Goal: Book appointment/travel/reservation

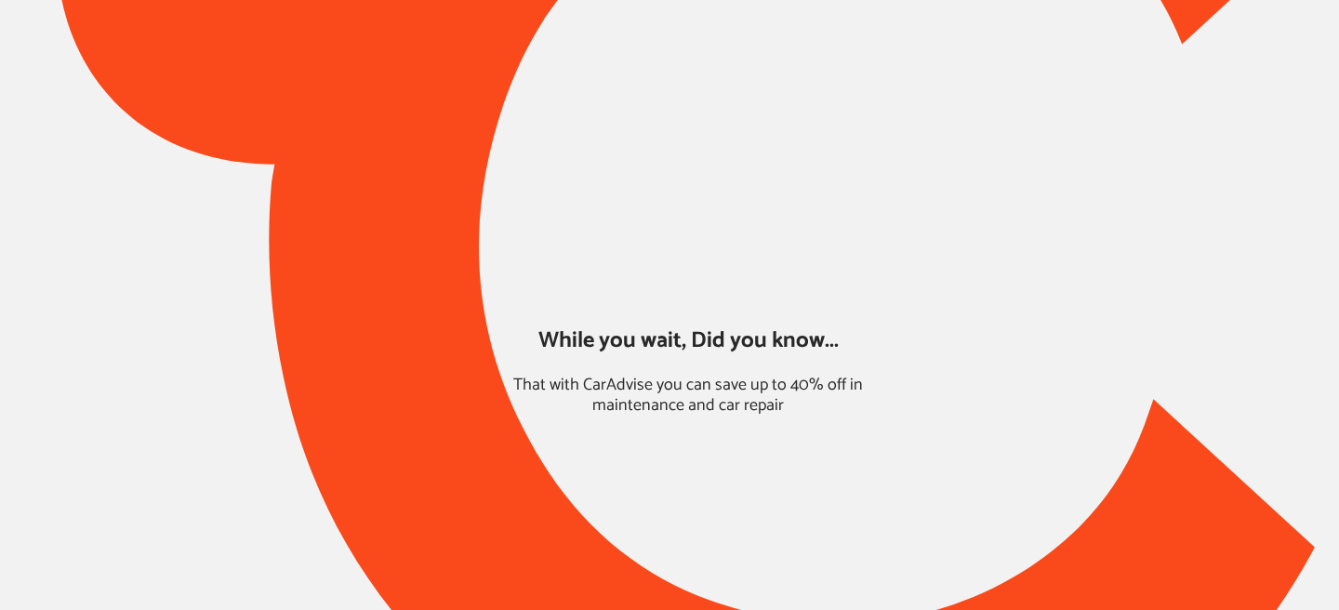
type input "*****"
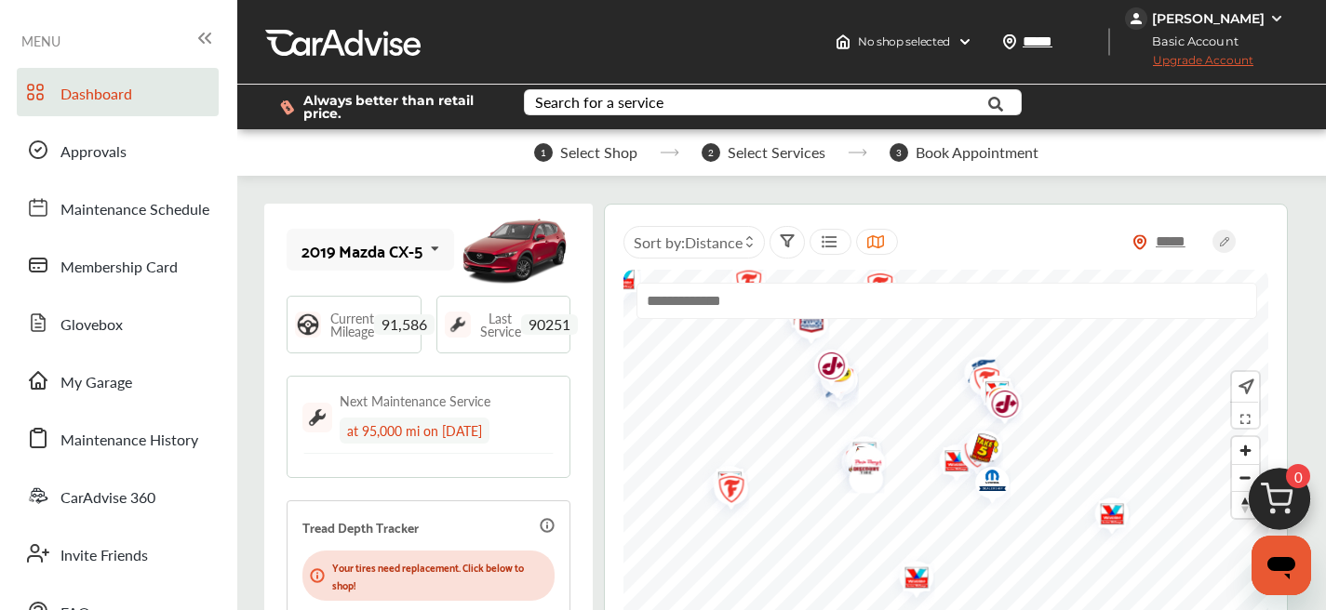
click at [1011, 609] on html "My Account Dashboard Approvals Maintenance Schedule Membership Card Glovebox My…" at bounding box center [663, 305] width 1326 height 610
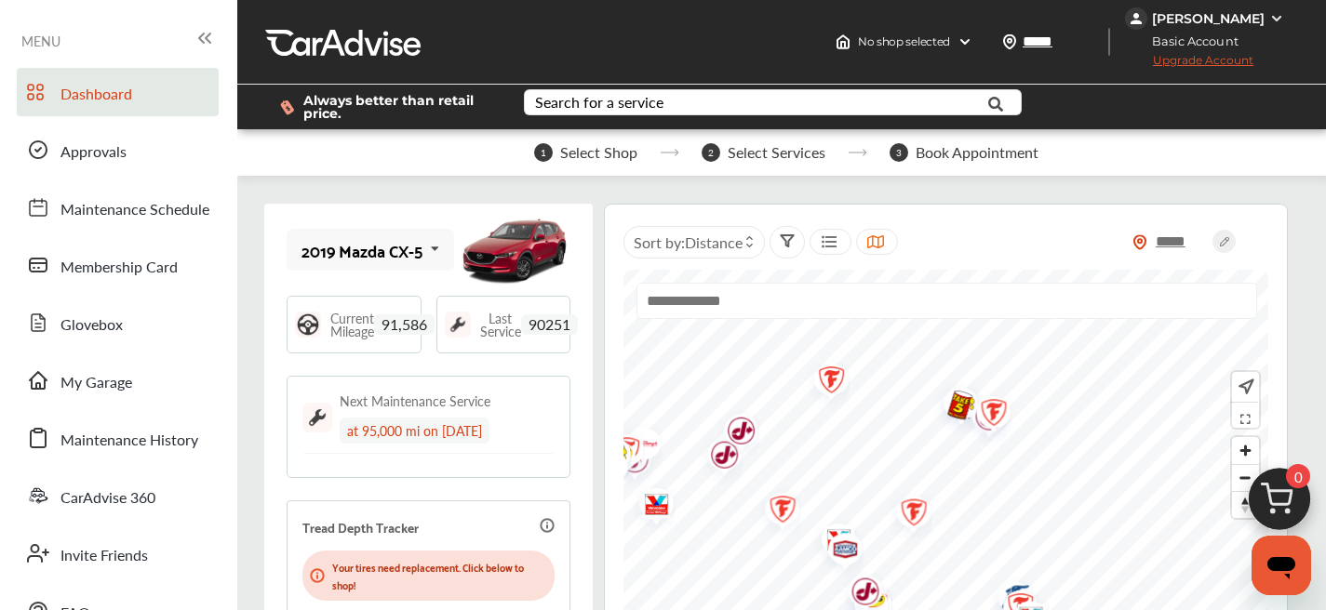
click at [844, 604] on img "Map marker" at bounding box center [858, 595] width 49 height 59
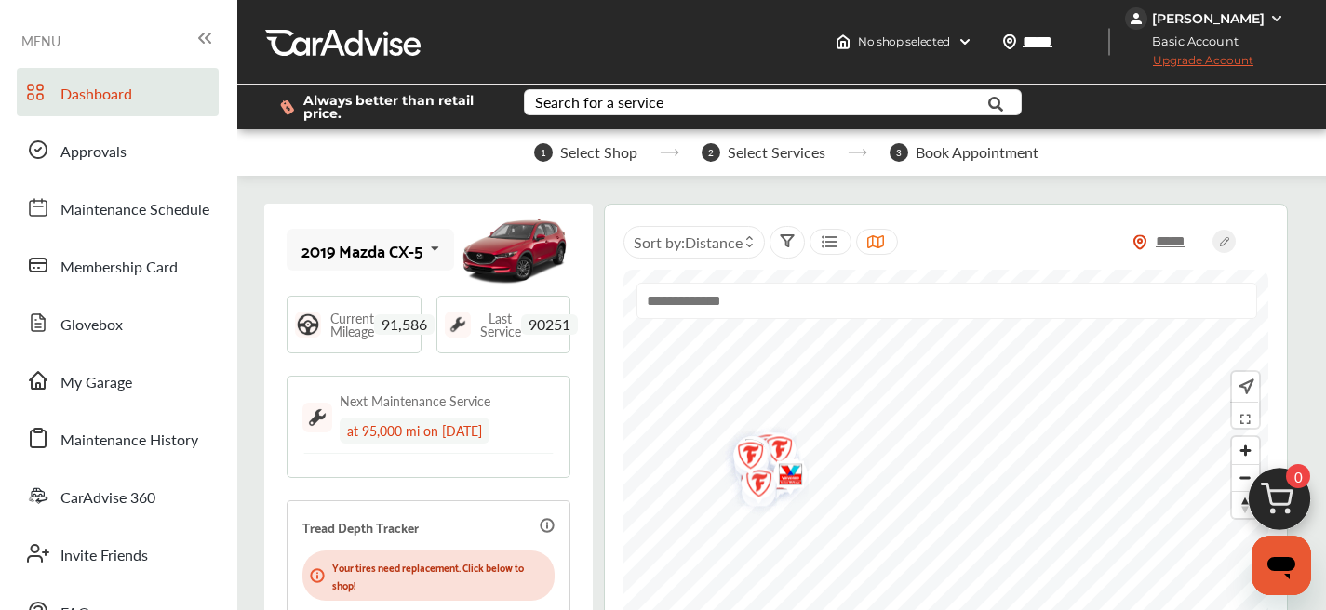
click at [818, 234] on div at bounding box center [830, 242] width 42 height 26
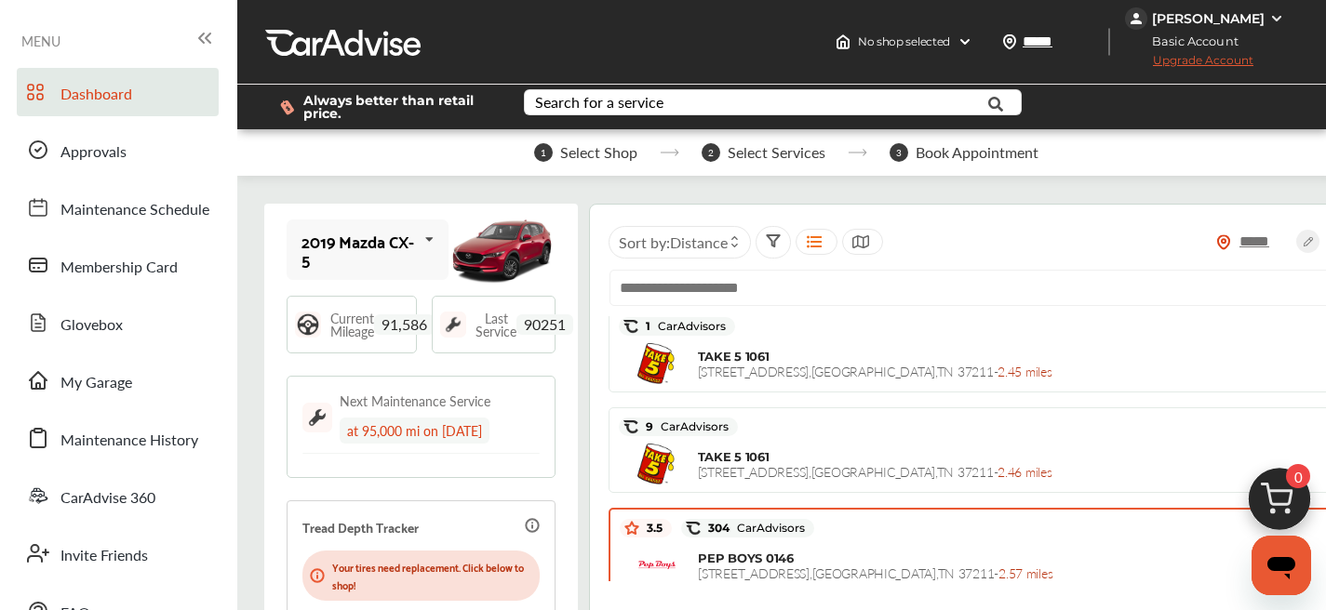
scroll to position [1141, 0]
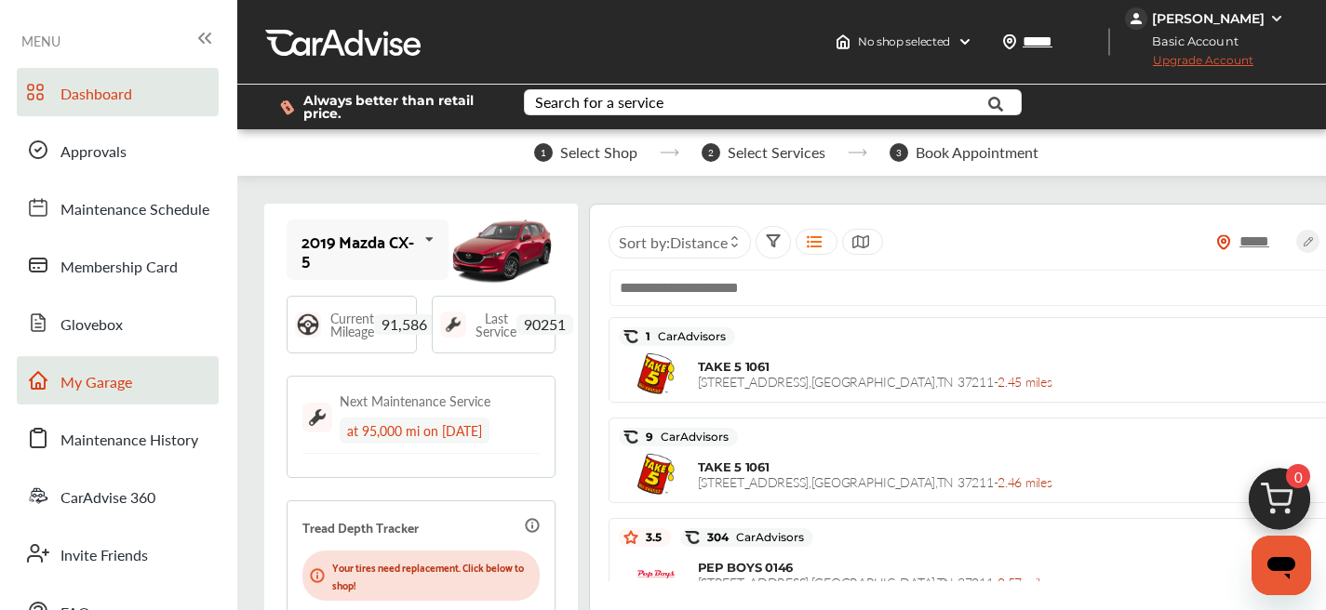
click at [167, 393] on link "My Garage" at bounding box center [118, 380] width 202 height 48
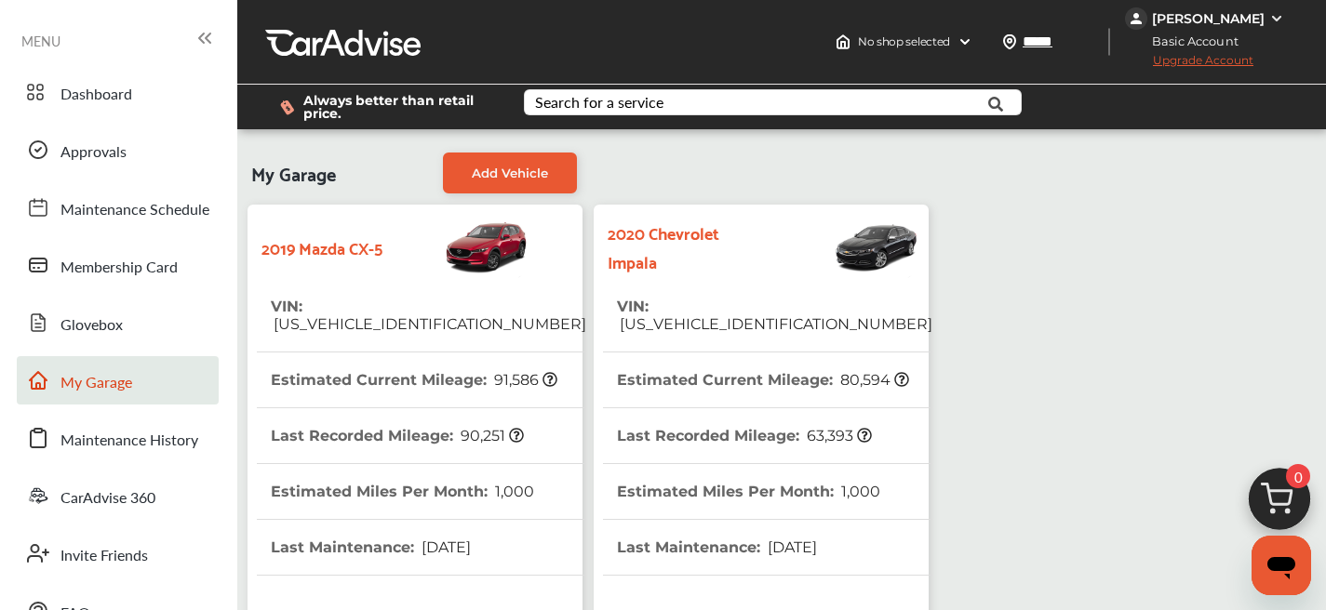
click at [713, 315] on span "[US_VEHICLE_IDENTIFICATION_NUMBER]" at bounding box center [774, 324] width 315 height 18
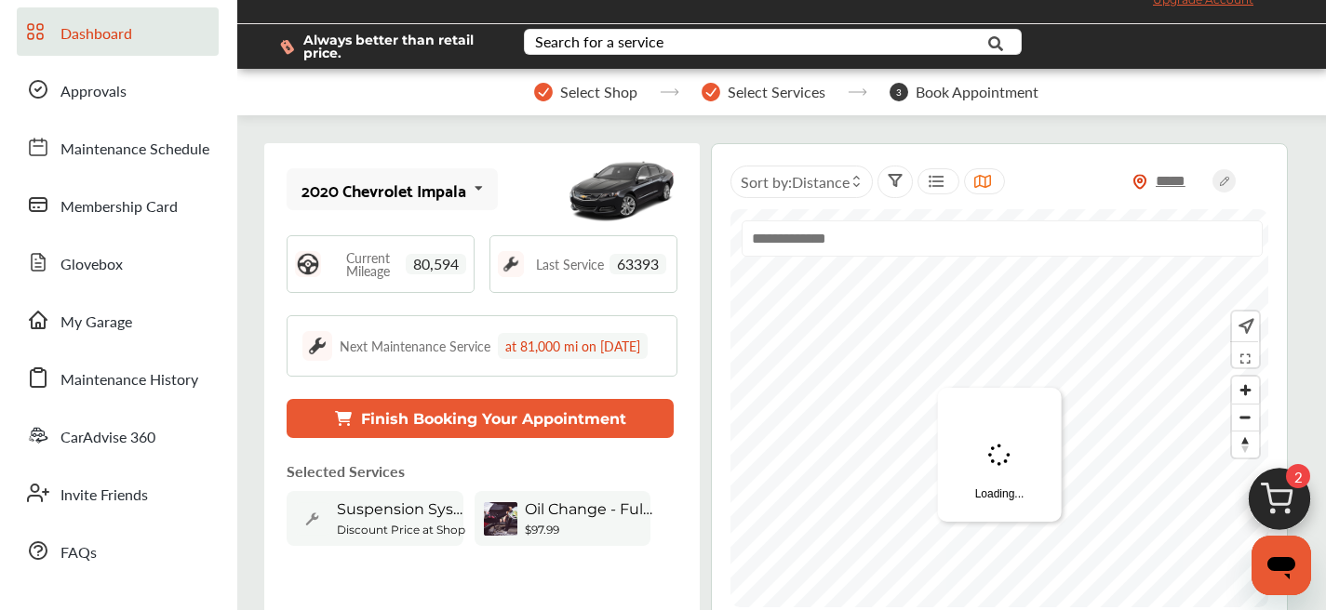
scroll to position [224, 0]
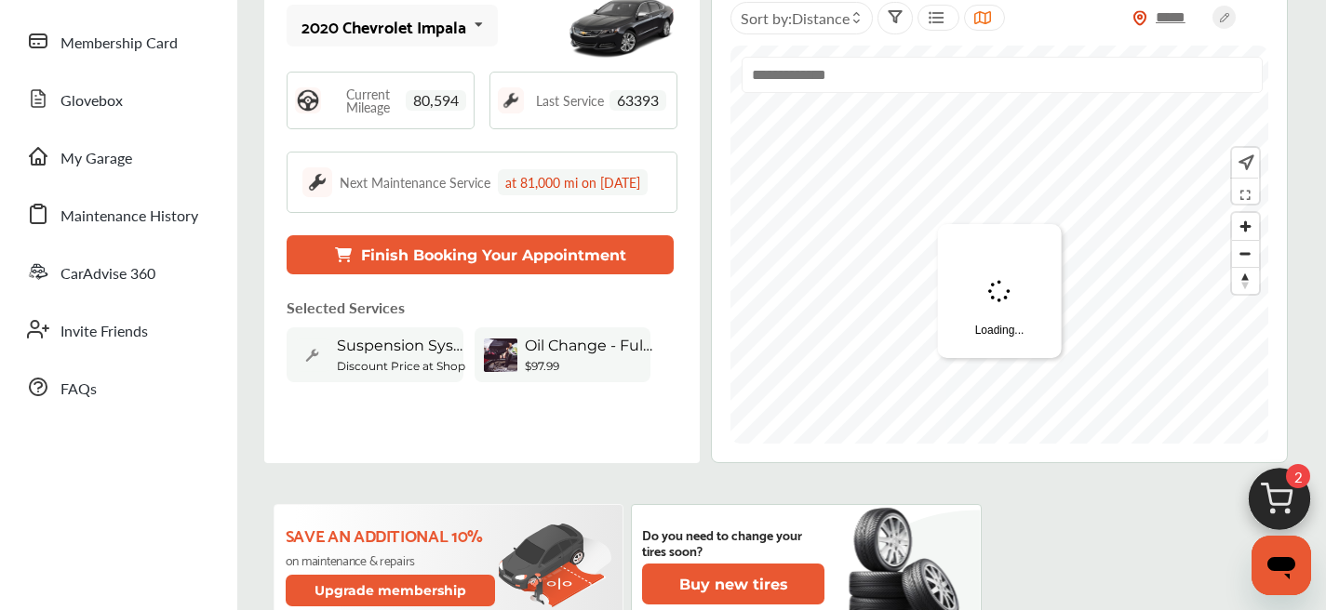
click at [605, 274] on button "Finish Booking Your Appointment" at bounding box center [479, 254] width 387 height 39
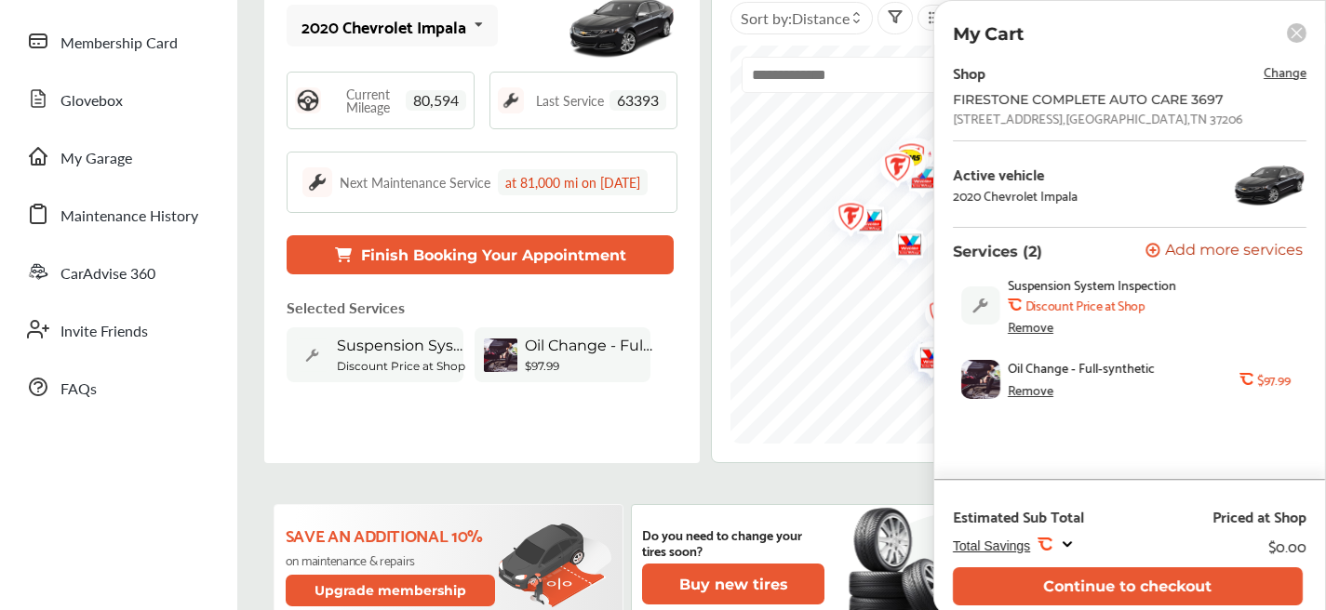
click at [1016, 327] on div "Remove" at bounding box center [1030, 326] width 46 height 15
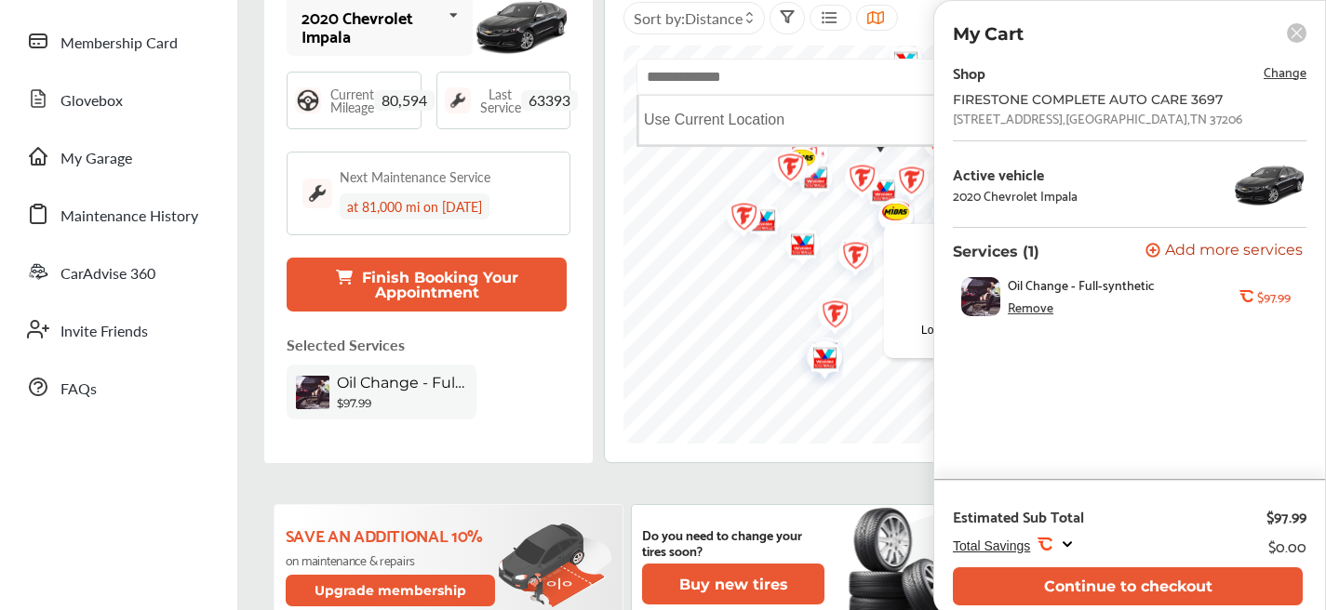
click at [726, 87] on input "text" at bounding box center [946, 77] width 620 height 36
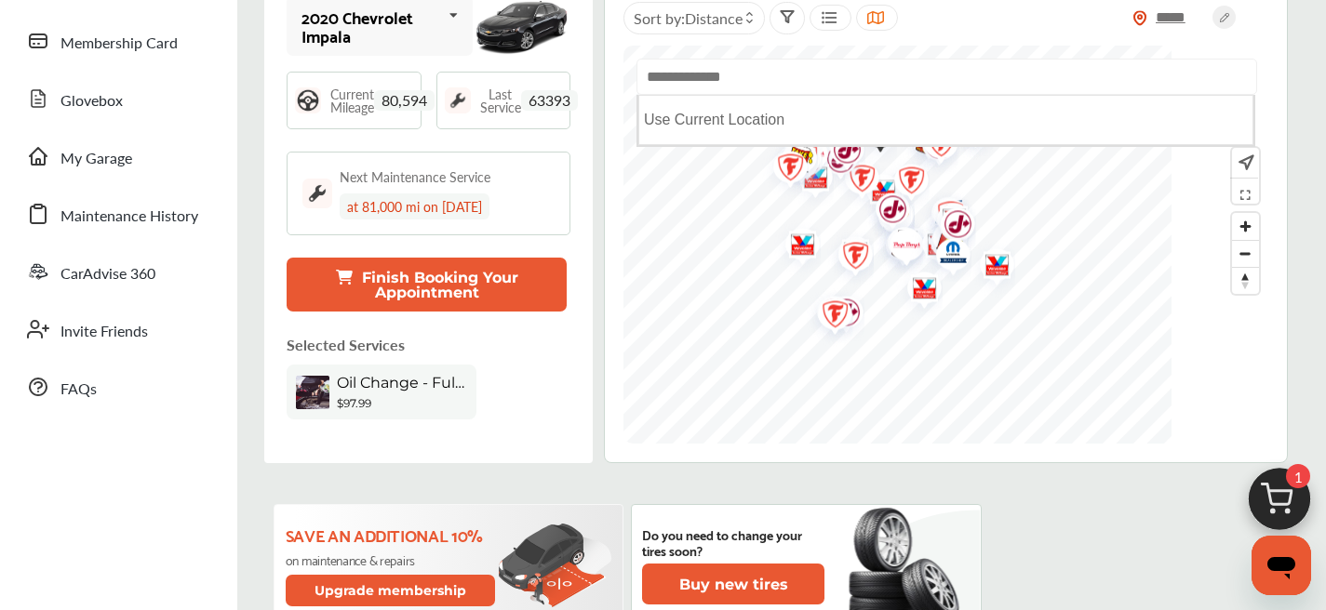
click at [838, 10] on div at bounding box center [830, 18] width 42 height 26
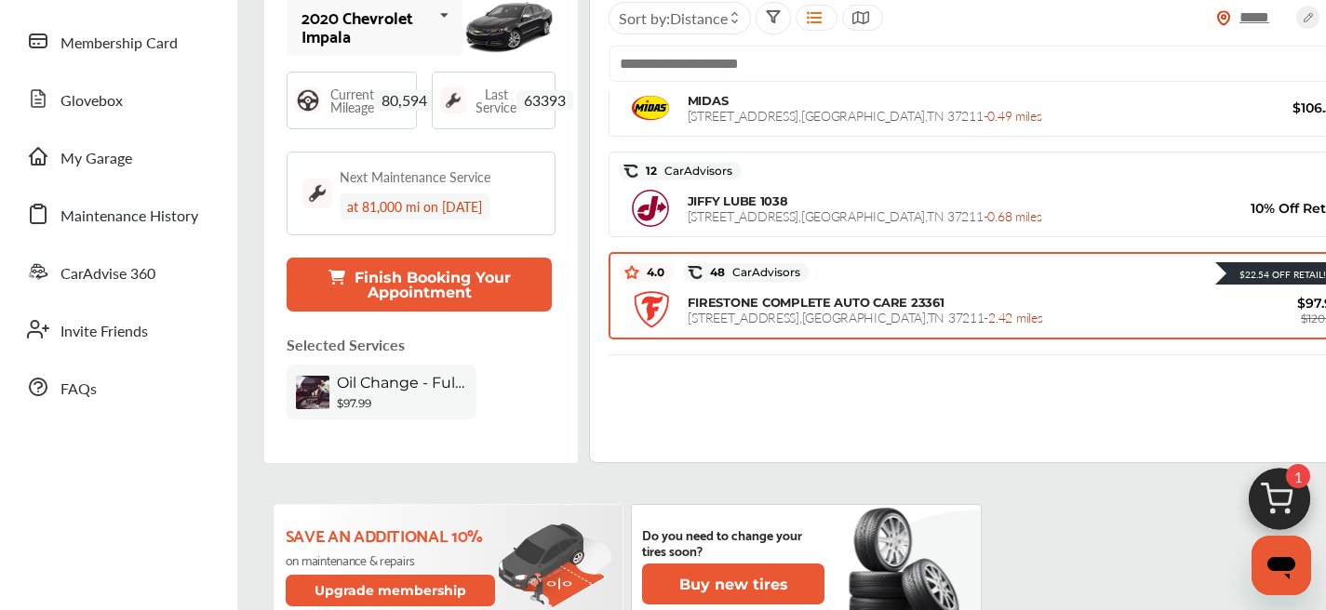
scroll to position [929, 0]
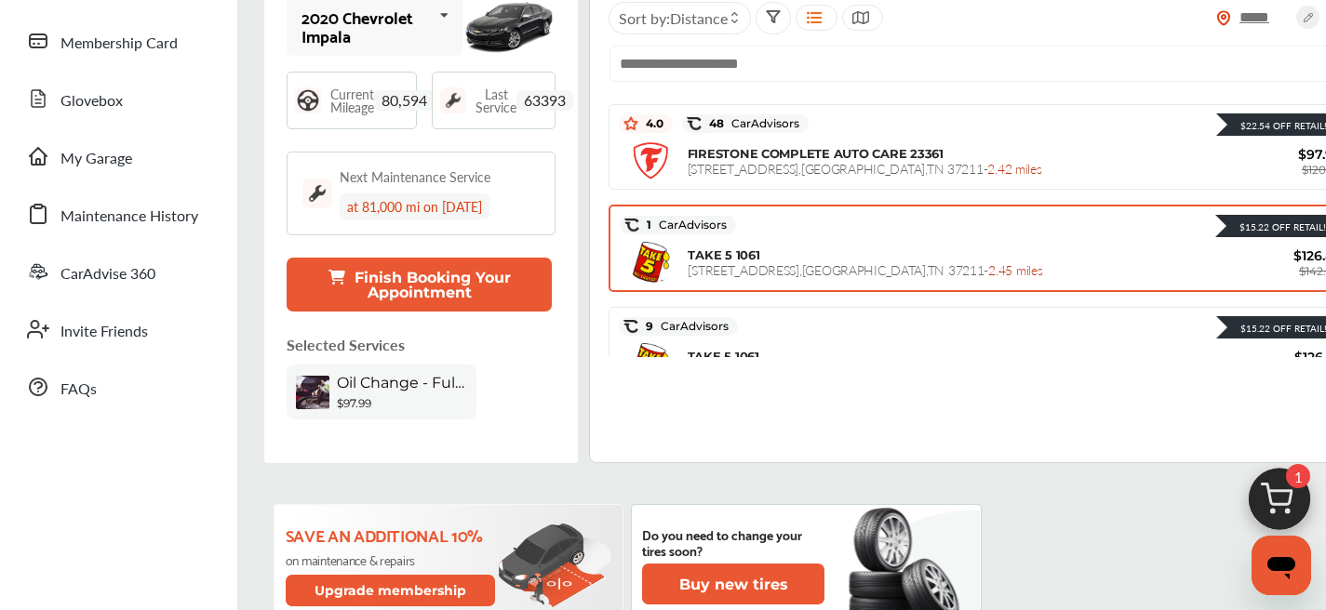
click at [831, 244] on div "TAKE 5 1061 [STREET_ADDRESS] - 2.45 miles $126.82 $142.04" at bounding box center [980, 262] width 721 height 47
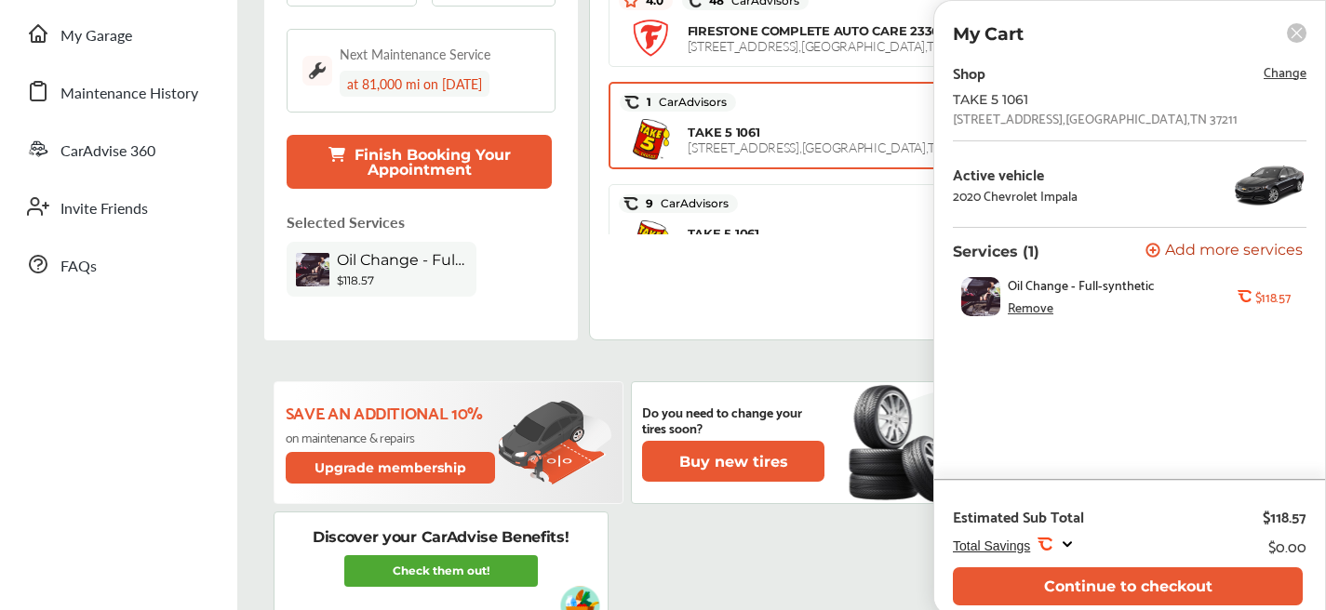
scroll to position [388, 0]
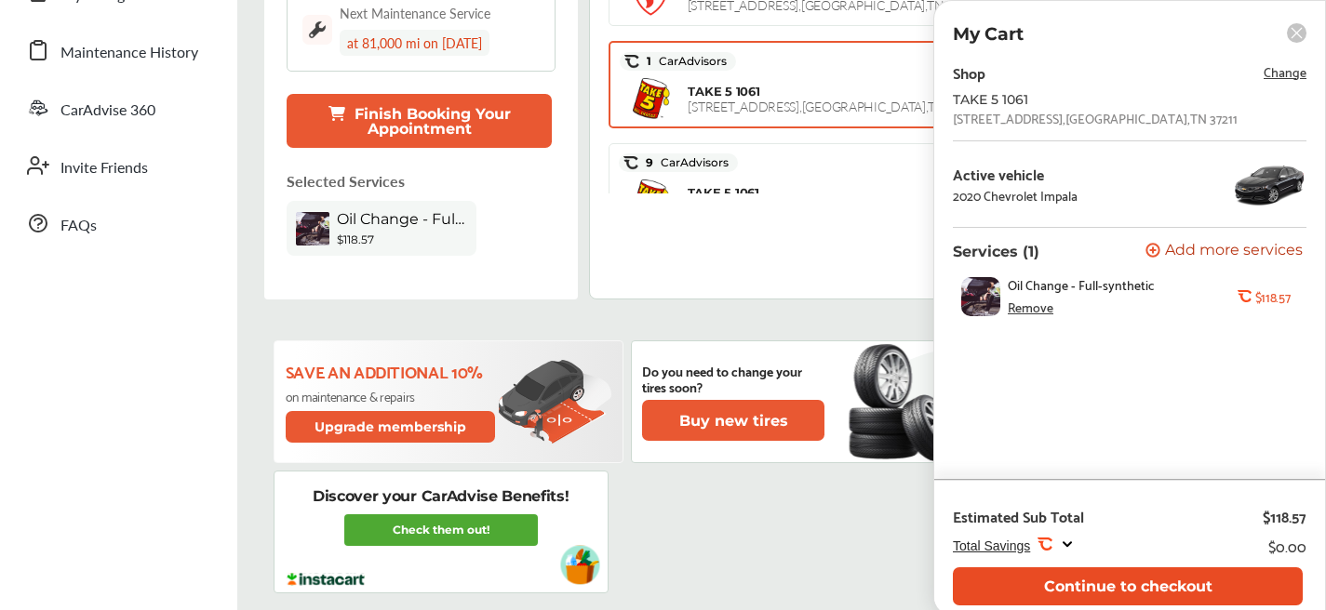
click at [1086, 579] on button "Continue to checkout" at bounding box center [1128, 586] width 350 height 38
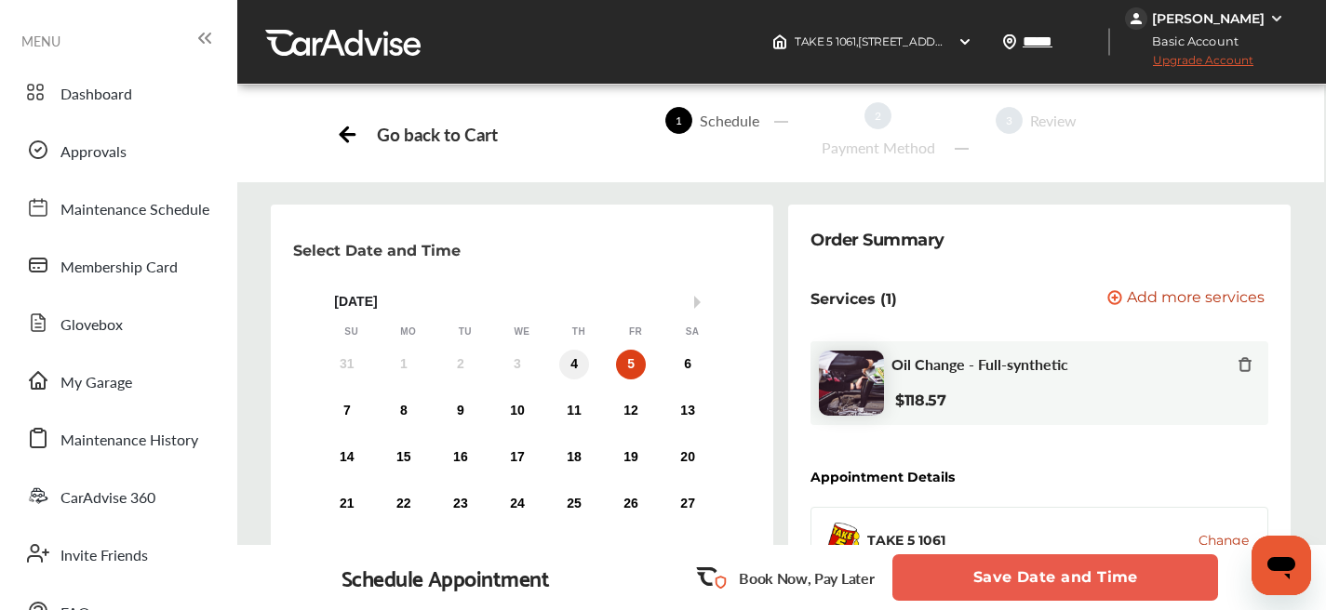
click at [585, 366] on div "4" at bounding box center [574, 365] width 30 height 30
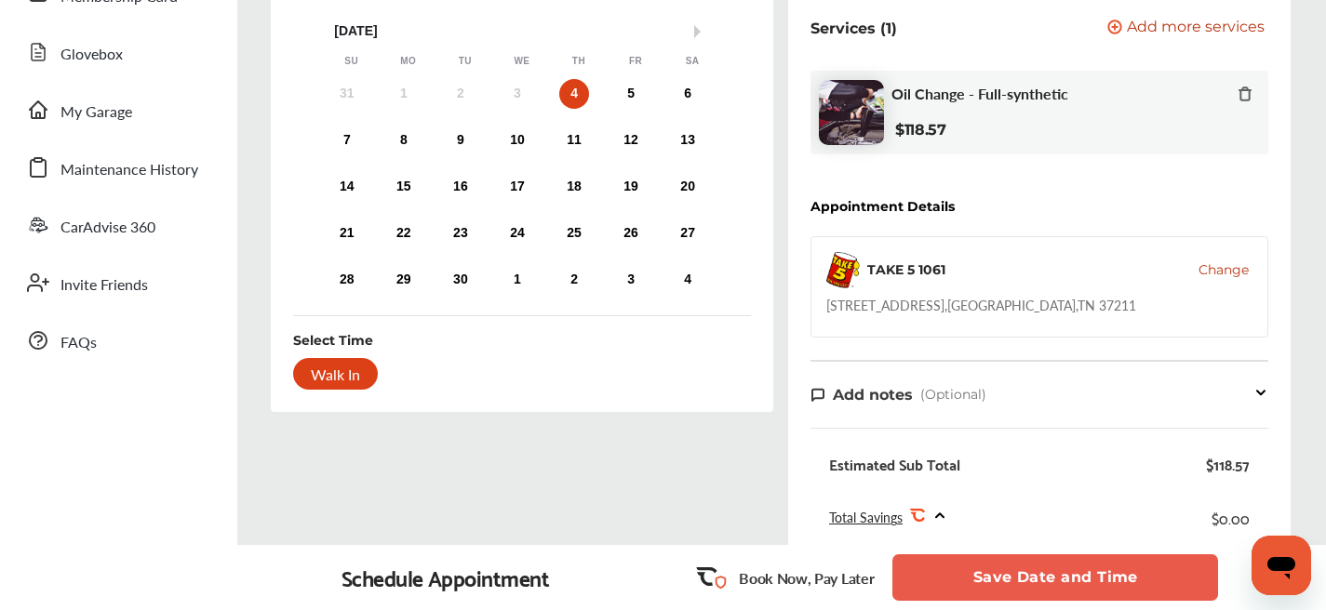
scroll to position [269, 0]
click at [1084, 568] on button "Save Date and Time" at bounding box center [1055, 577] width 326 height 47
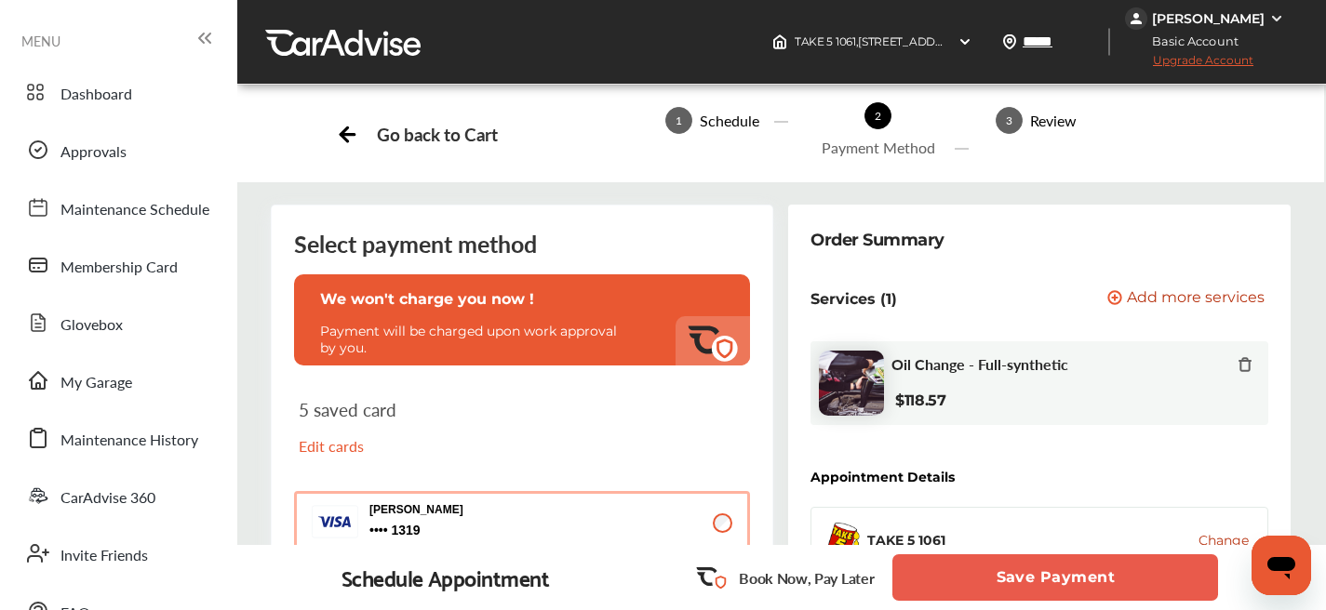
click at [954, 583] on button "Save Payment" at bounding box center [1055, 577] width 326 height 47
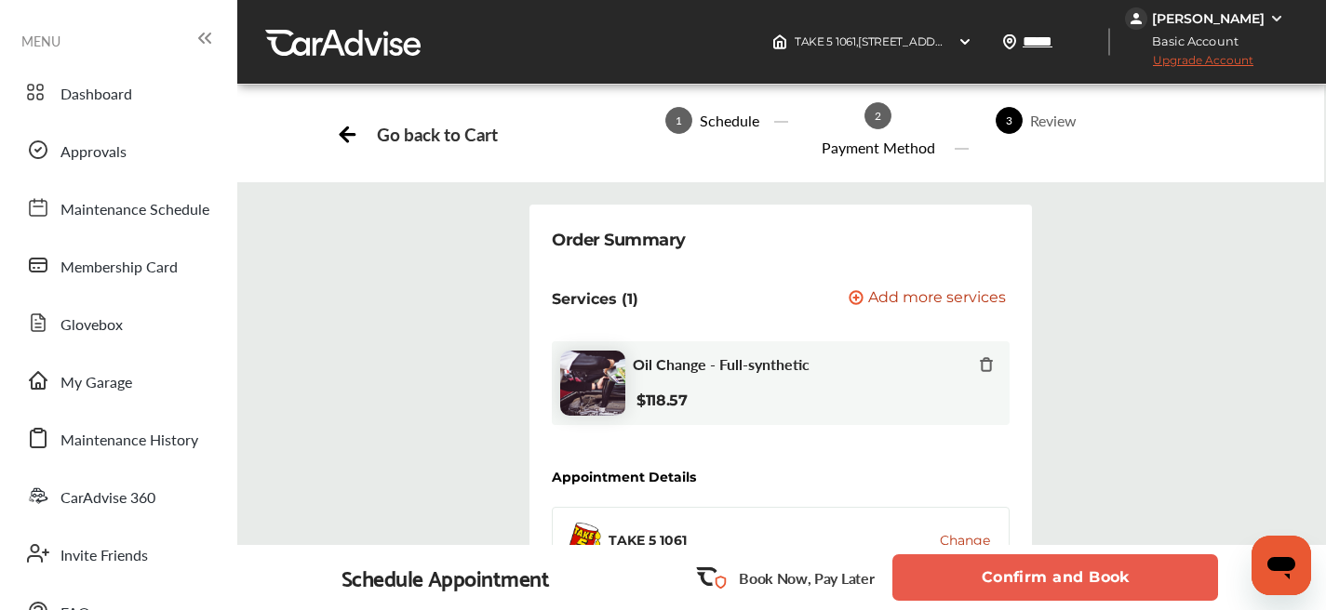
click at [1001, 572] on button "Confirm and Book" at bounding box center [1055, 577] width 326 height 47
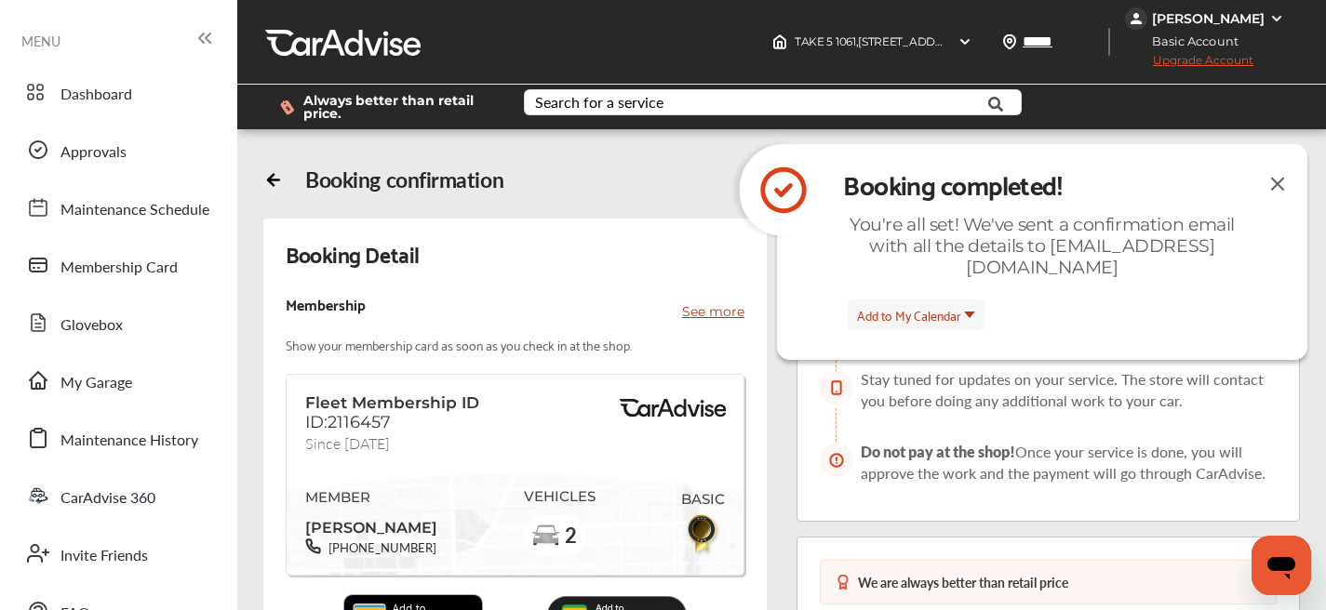
click at [1277, 179] on img at bounding box center [1277, 183] width 22 height 23
